Goal: Task Accomplishment & Management: Manage account settings

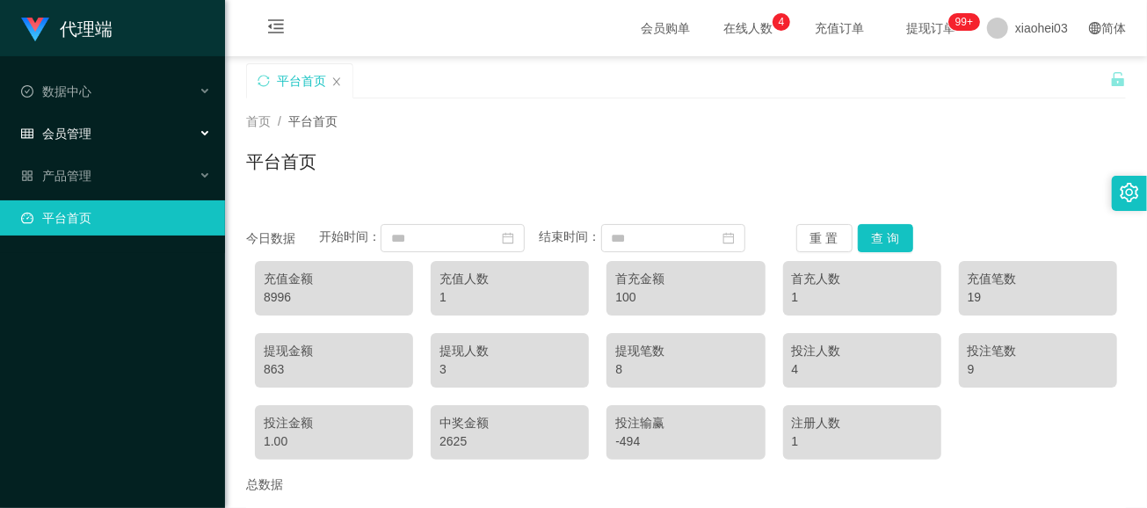
click at [57, 134] on span "会员管理" at bounding box center [56, 134] width 70 height 14
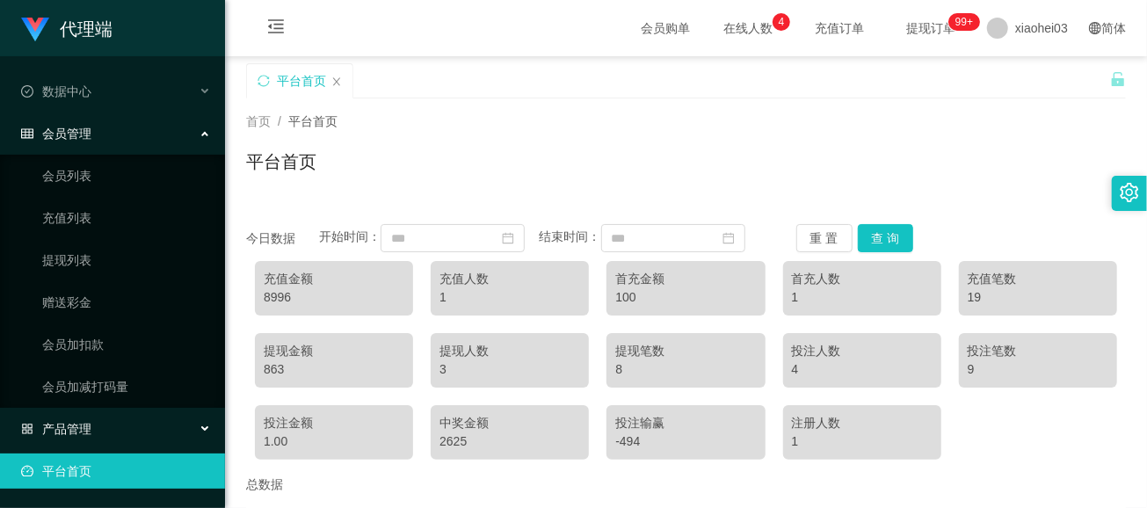
click at [81, 381] on span "产品管理" at bounding box center [56, 429] width 70 height 14
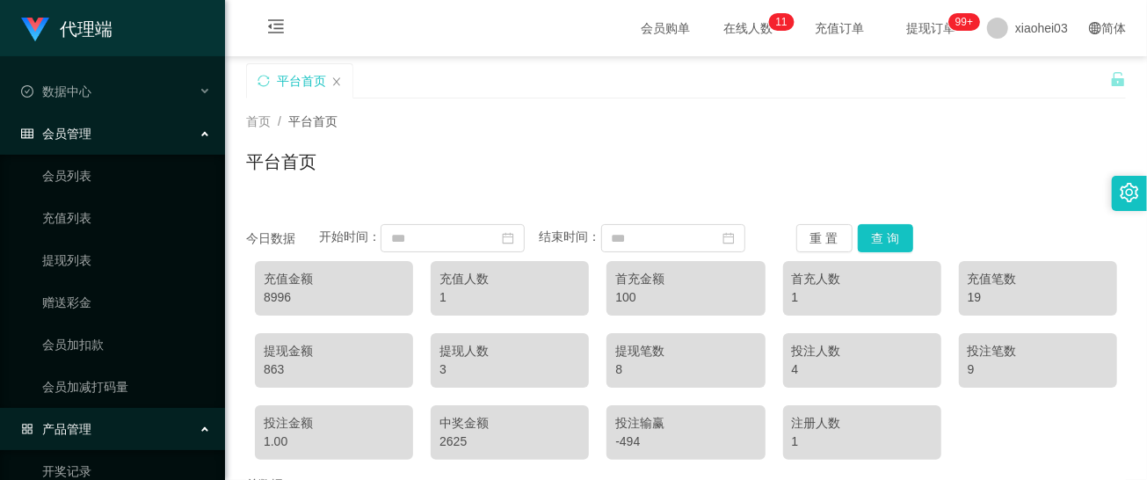
click at [91, 131] on div "会员管理" at bounding box center [112, 133] width 225 height 35
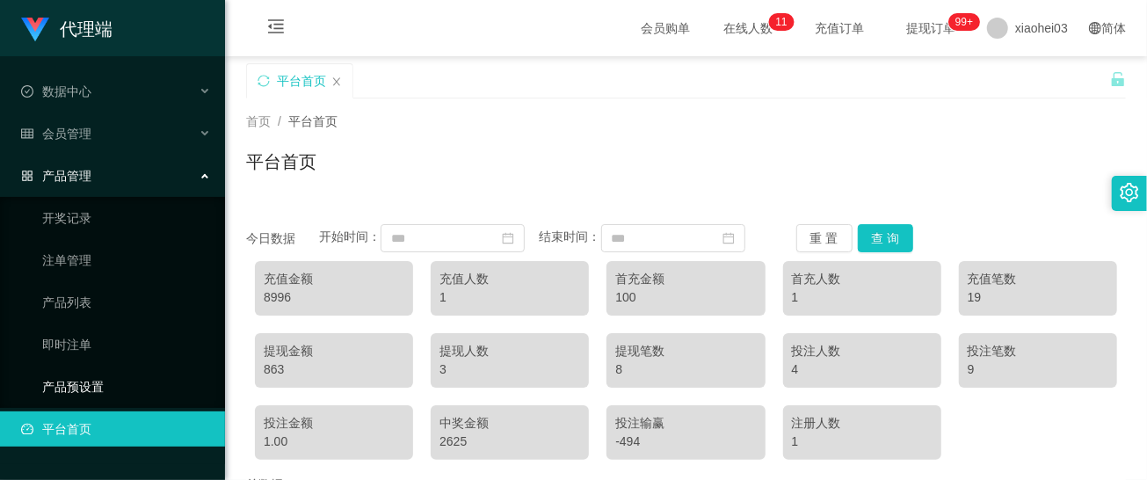
click at [92, 373] on link "产品预设置" at bounding box center [126, 386] width 169 height 35
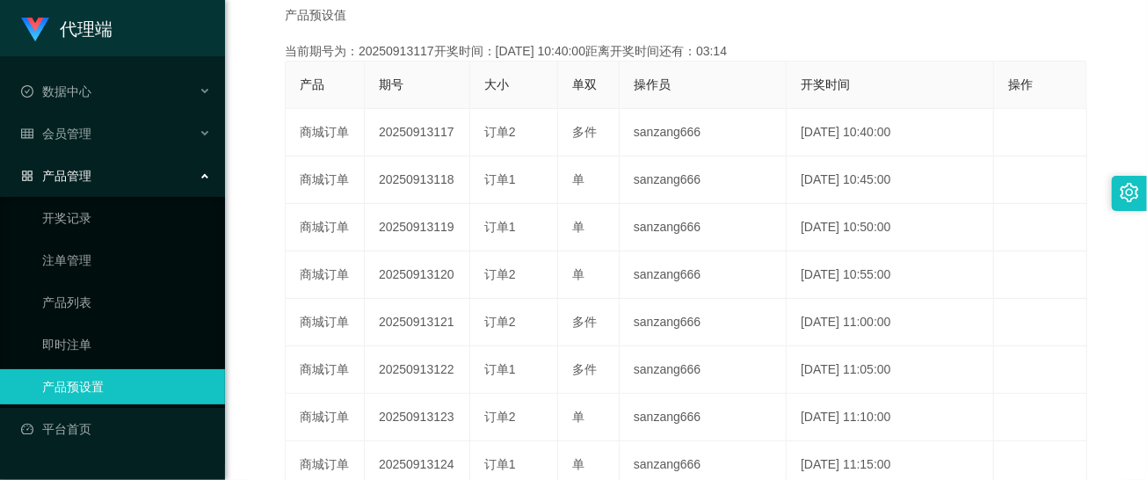
scroll to position [352, 0]
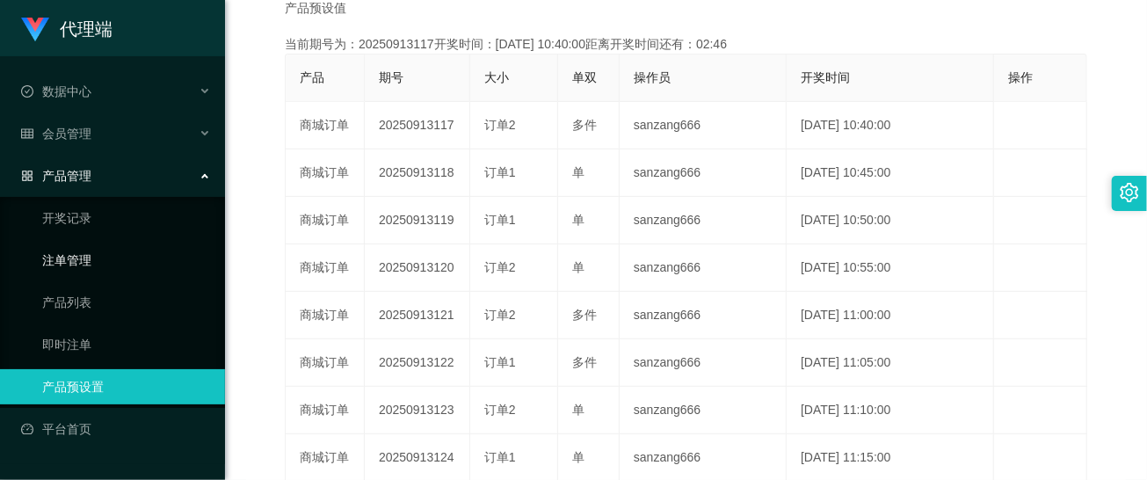
click at [72, 257] on link "注单管理" at bounding box center [126, 260] width 169 height 35
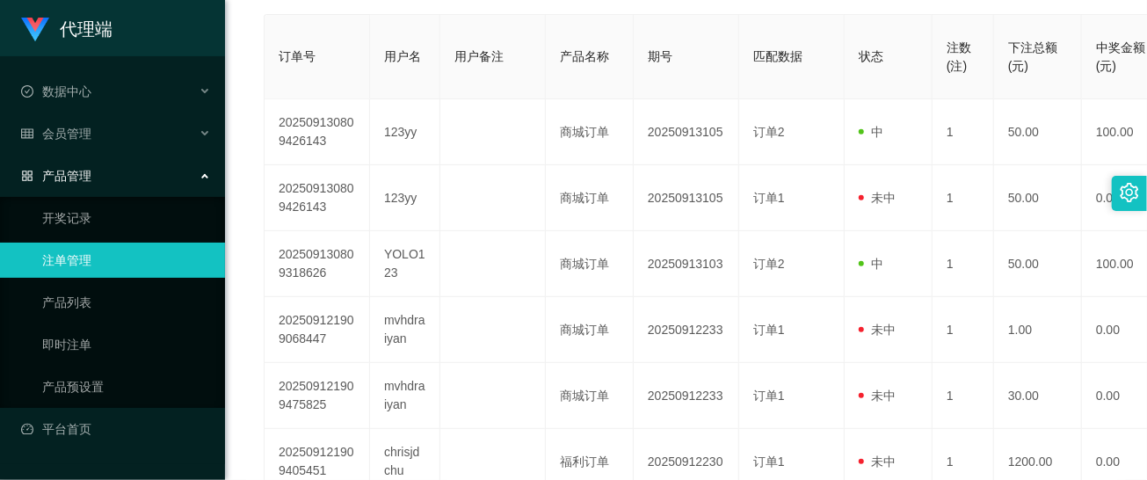
scroll to position [352, 0]
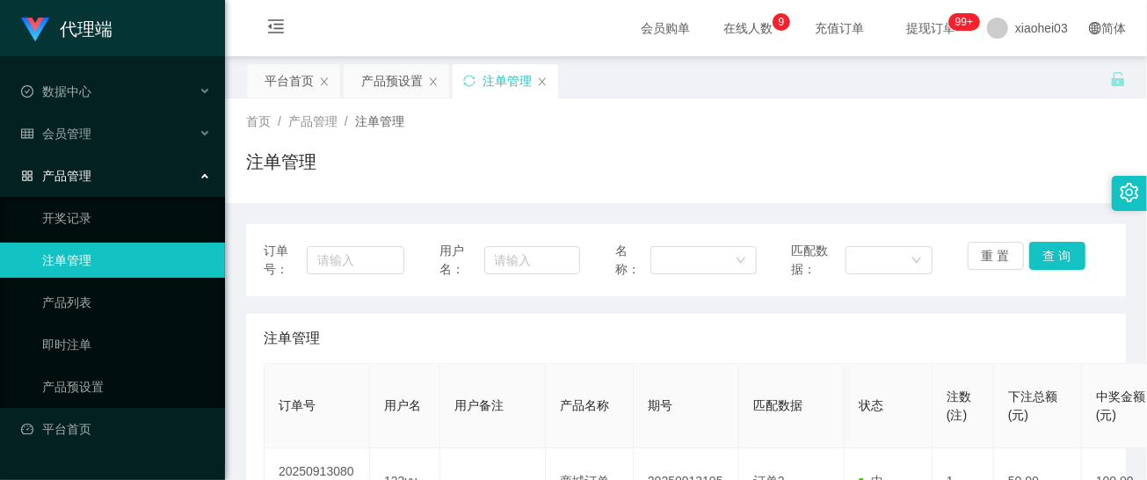
scroll to position [234, 0]
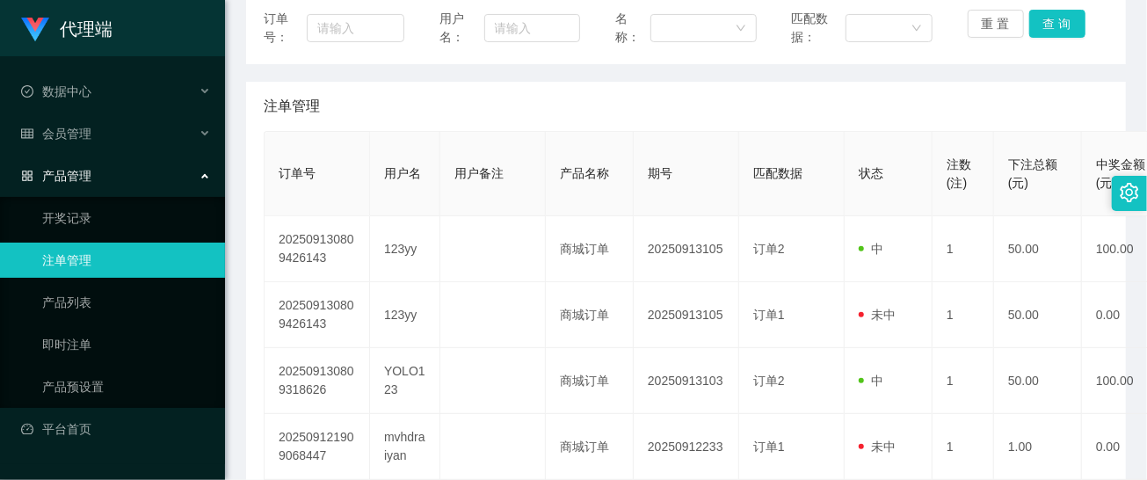
scroll to position [234, 0]
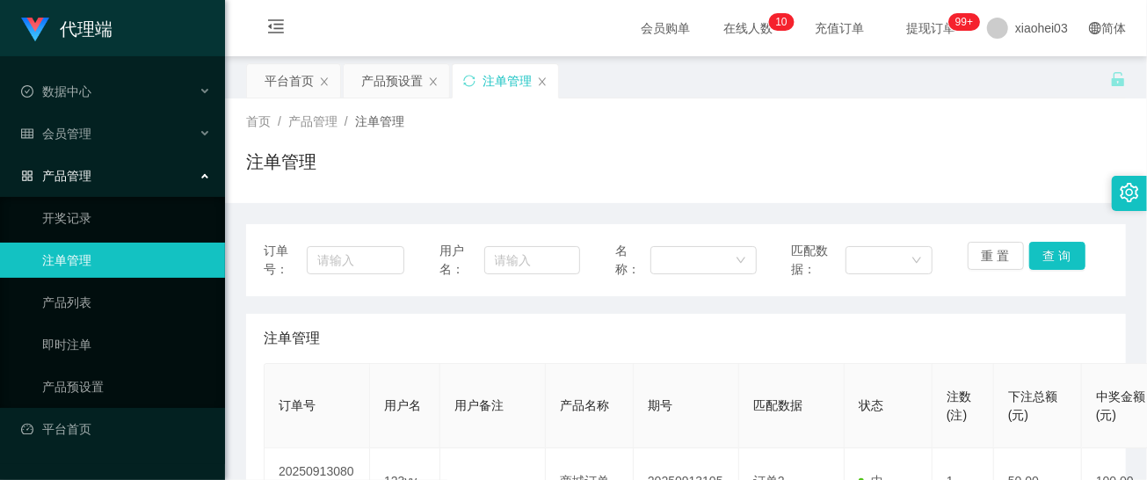
scroll to position [234, 0]
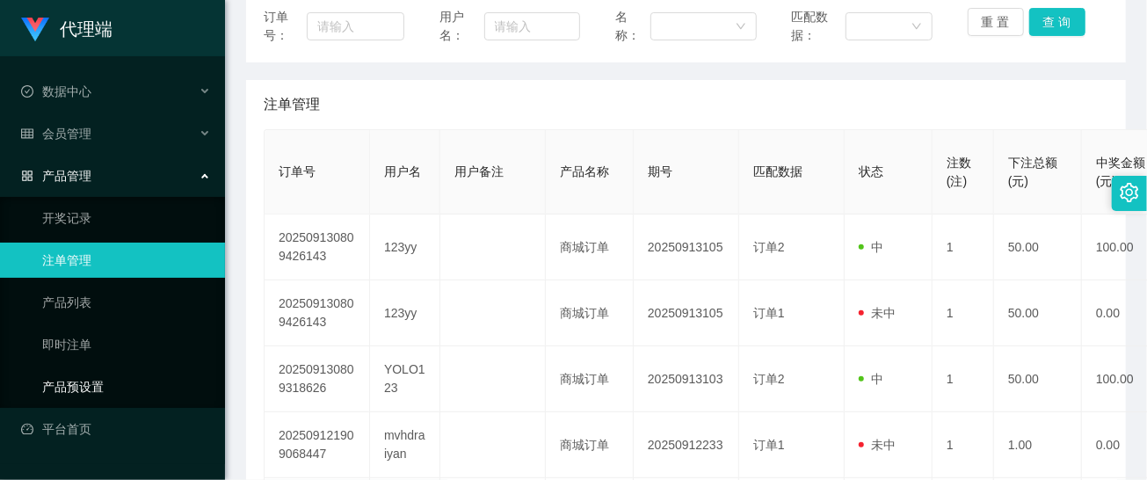
click at [82, 376] on link "产品预设置" at bounding box center [126, 386] width 169 height 35
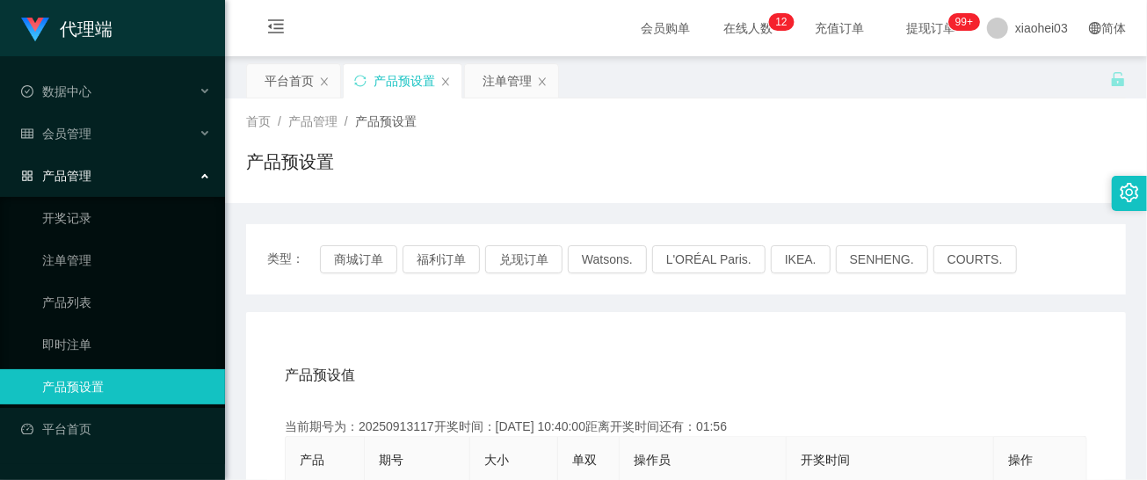
scroll to position [117, 0]
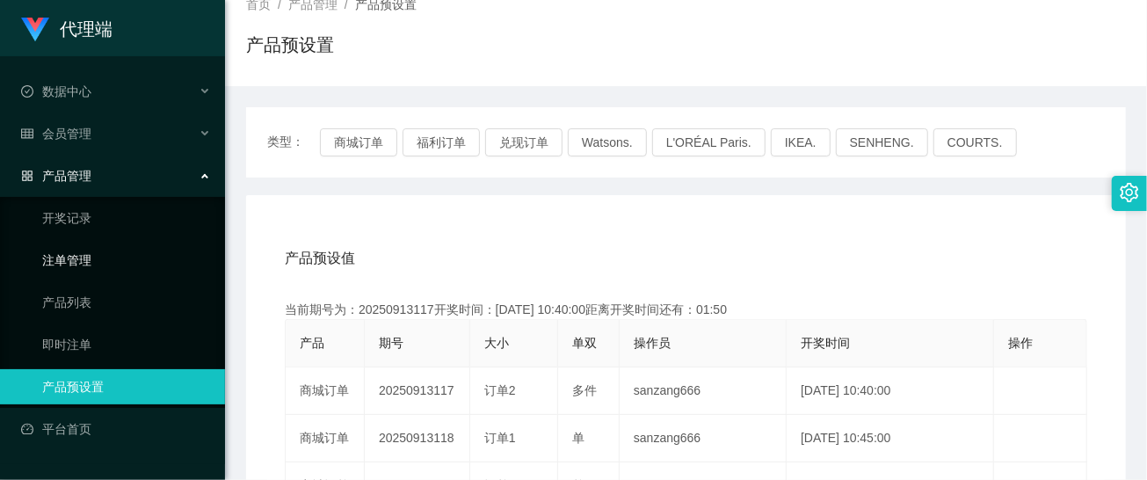
click at [42, 260] on link "注单管理" at bounding box center [126, 260] width 169 height 35
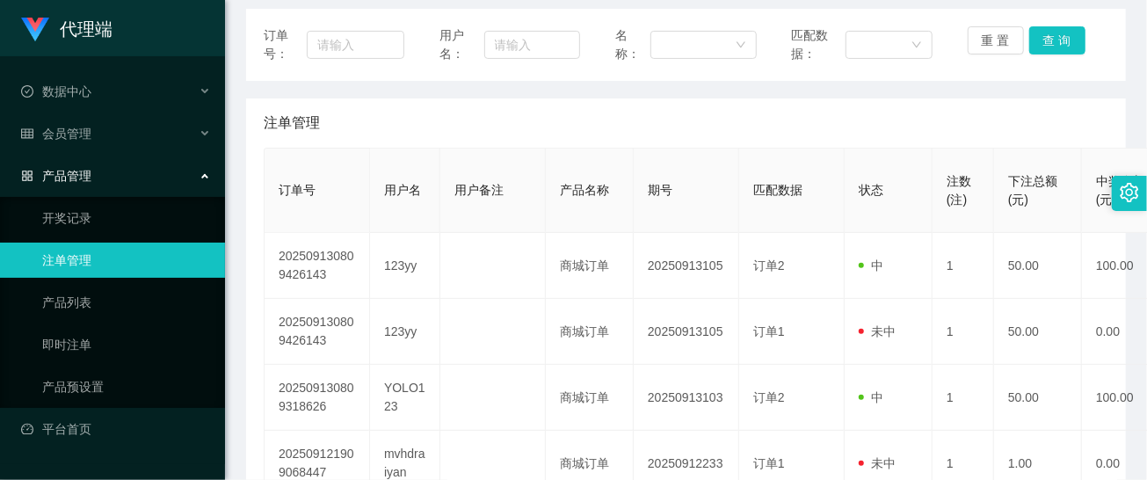
scroll to position [234, 0]
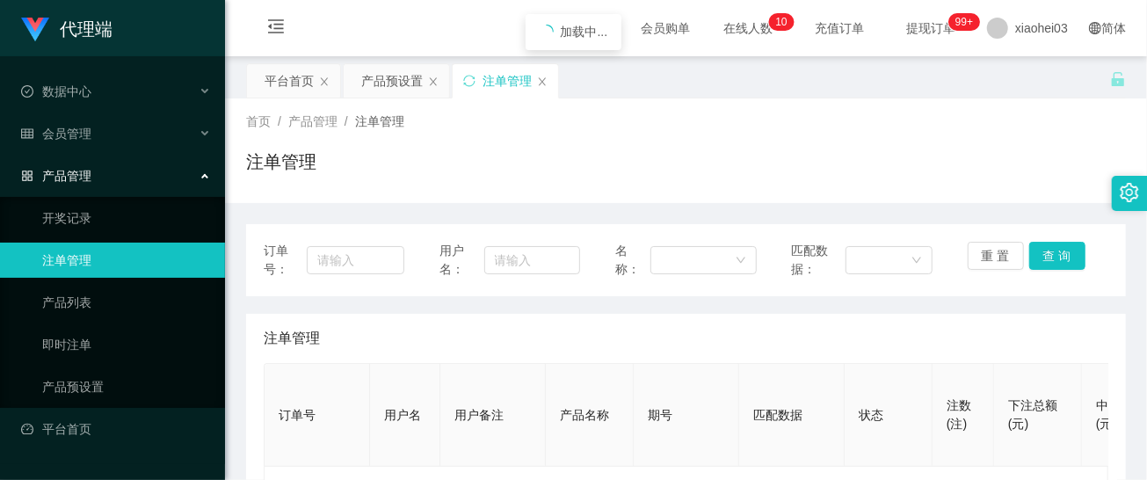
scroll to position [234, 0]
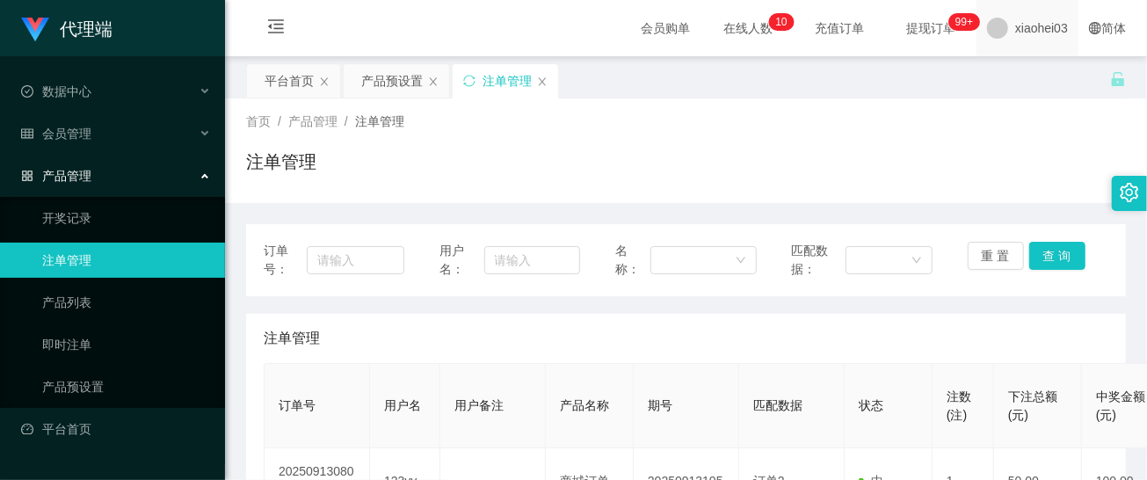
click at [1045, 12] on span "xiaohei03" at bounding box center [1041, 28] width 53 height 56
click at [1017, 77] on span "退出登录" at bounding box center [1013, 77] width 49 height 14
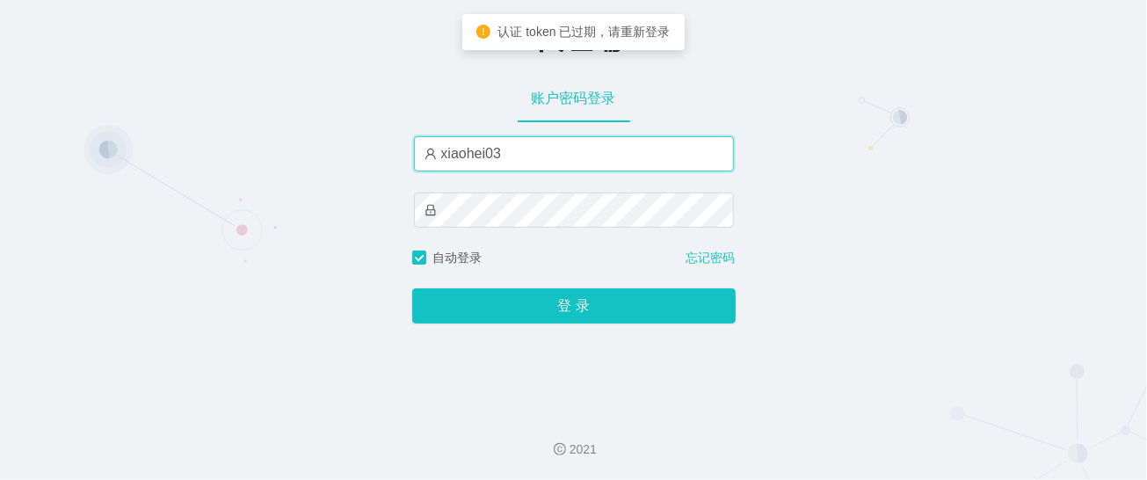
click at [534, 138] on input "xiaohei03" at bounding box center [574, 153] width 320 height 35
type input "xiaohei02"
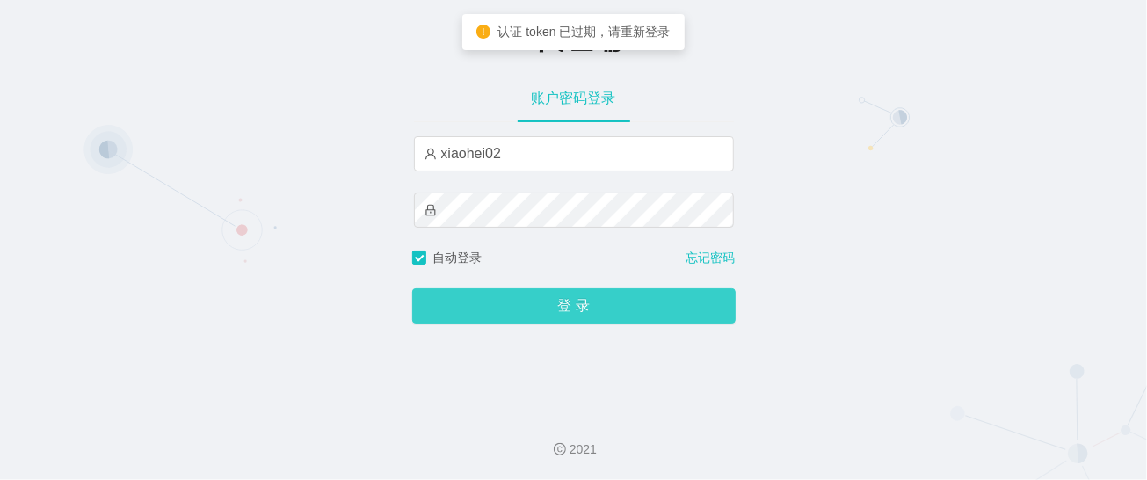
click at [567, 310] on button "登 录" at bounding box center [573, 305] width 323 height 35
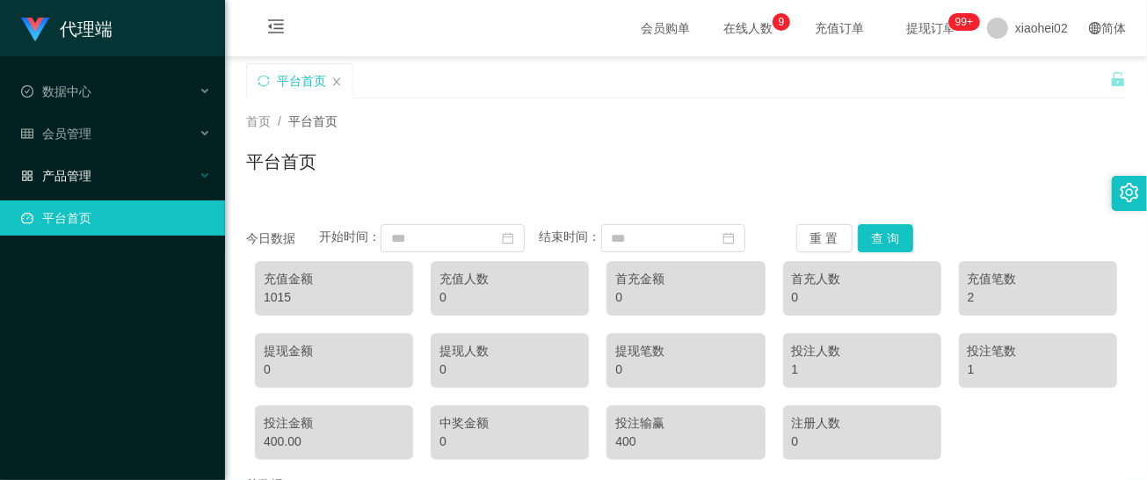
click at [102, 170] on div "产品管理" at bounding box center [112, 175] width 225 height 35
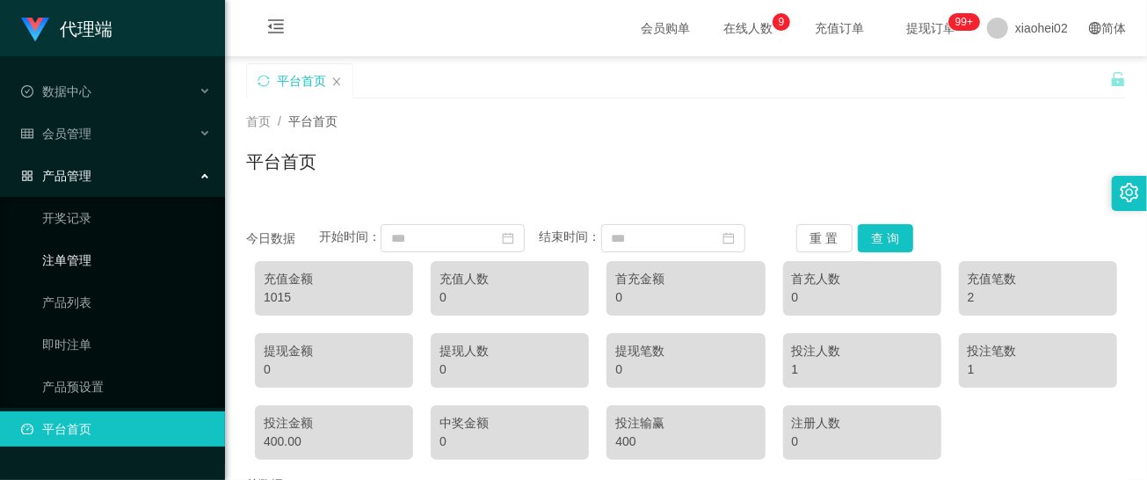
click at [83, 253] on link "注单管理" at bounding box center [126, 260] width 169 height 35
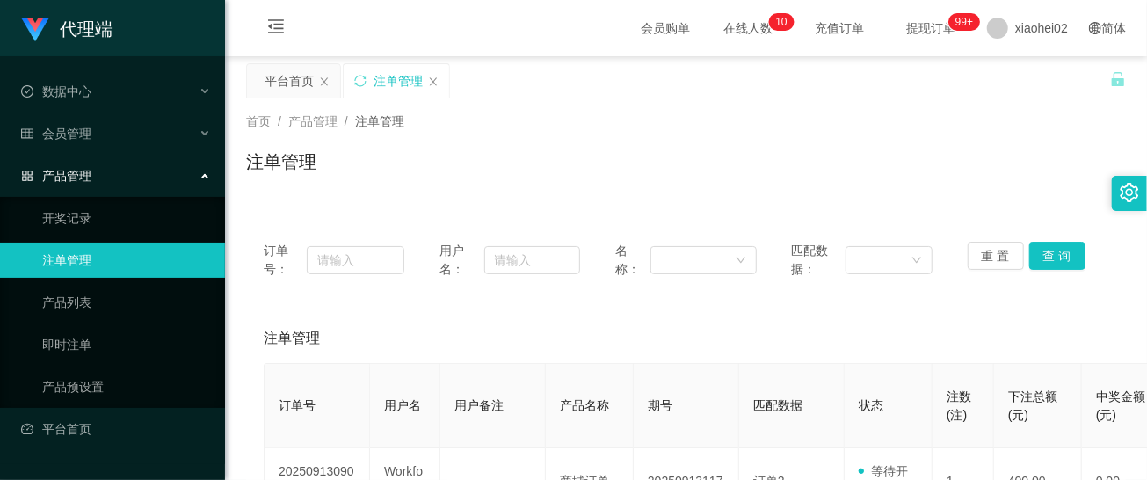
scroll to position [117, 0]
